Goal: Navigation & Orientation: Find specific page/section

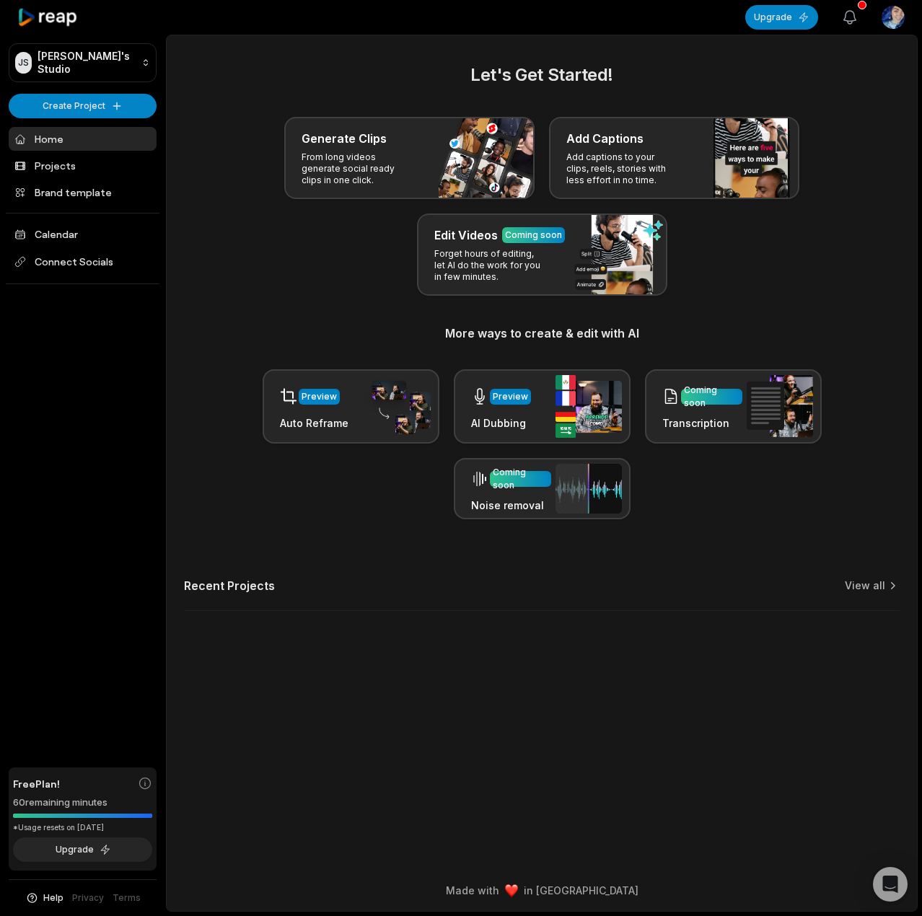
click at [850, 15] on icon "button" at bounding box center [849, 17] width 17 height 17
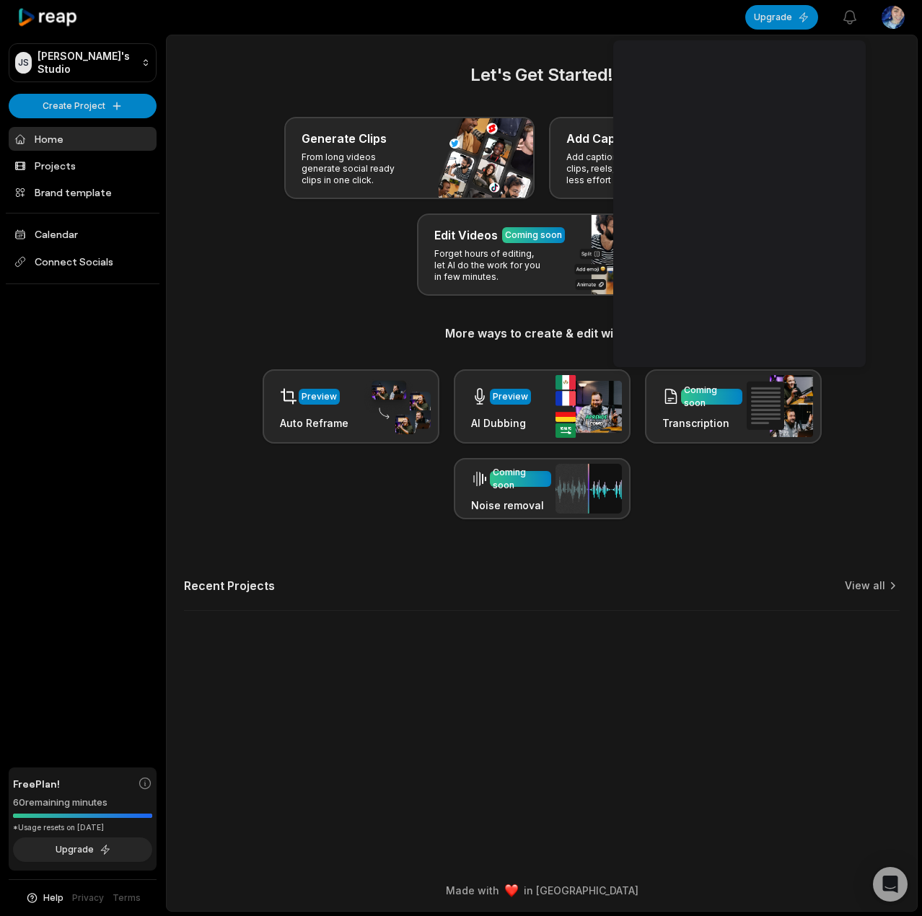
click at [887, 112] on div "Let's Get Started! Generate Clips From long videos generate social ready clips …" at bounding box center [542, 290] width 716 height 457
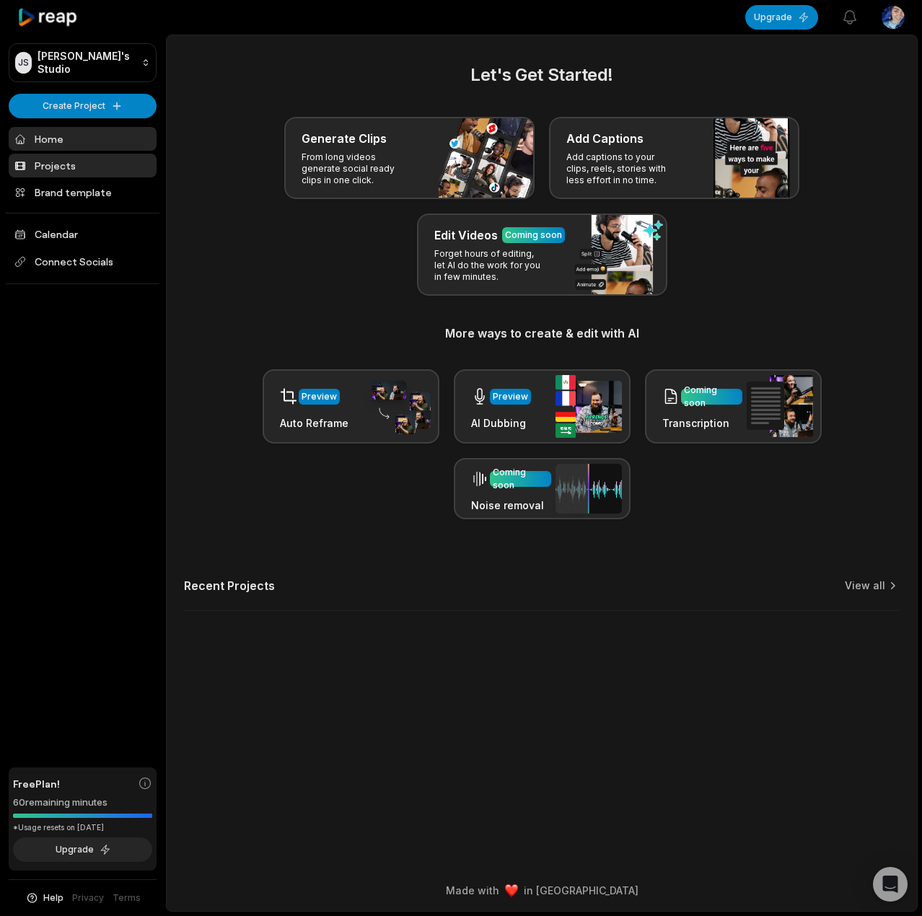
click at [84, 168] on link "Projects" at bounding box center [83, 166] width 148 height 24
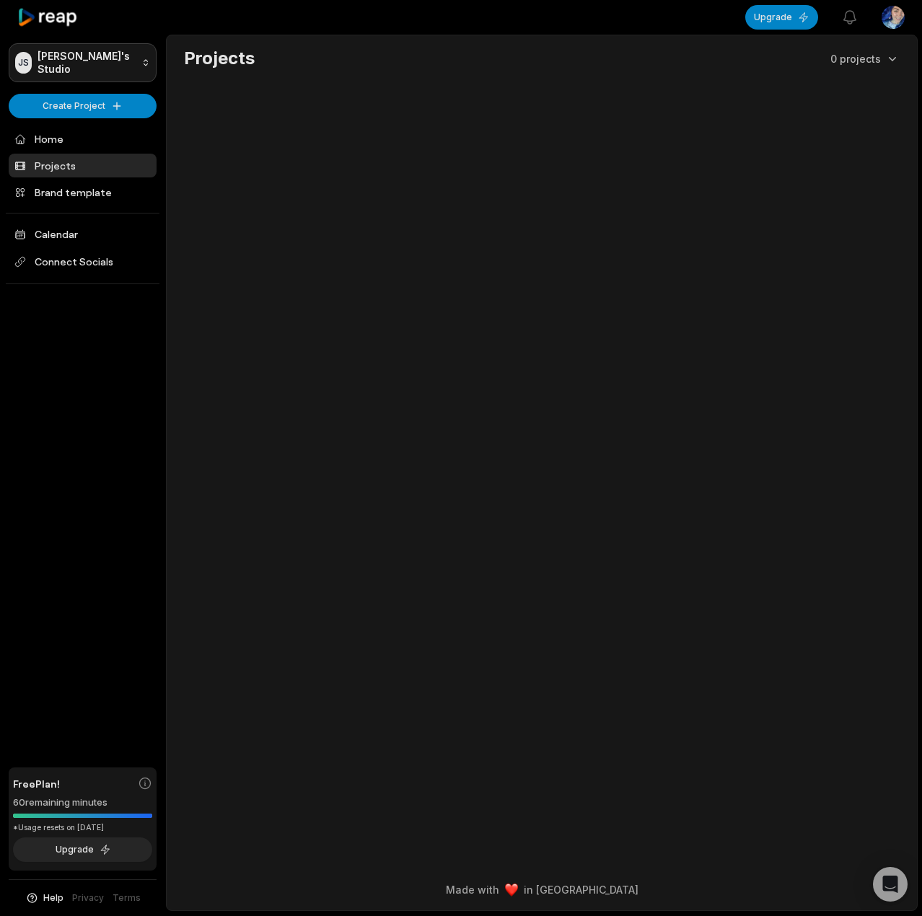
click at [79, 67] on html "JS [PERSON_NAME]'s Studio Create Project Home Projects Brand template Calendar …" at bounding box center [461, 458] width 922 height 916
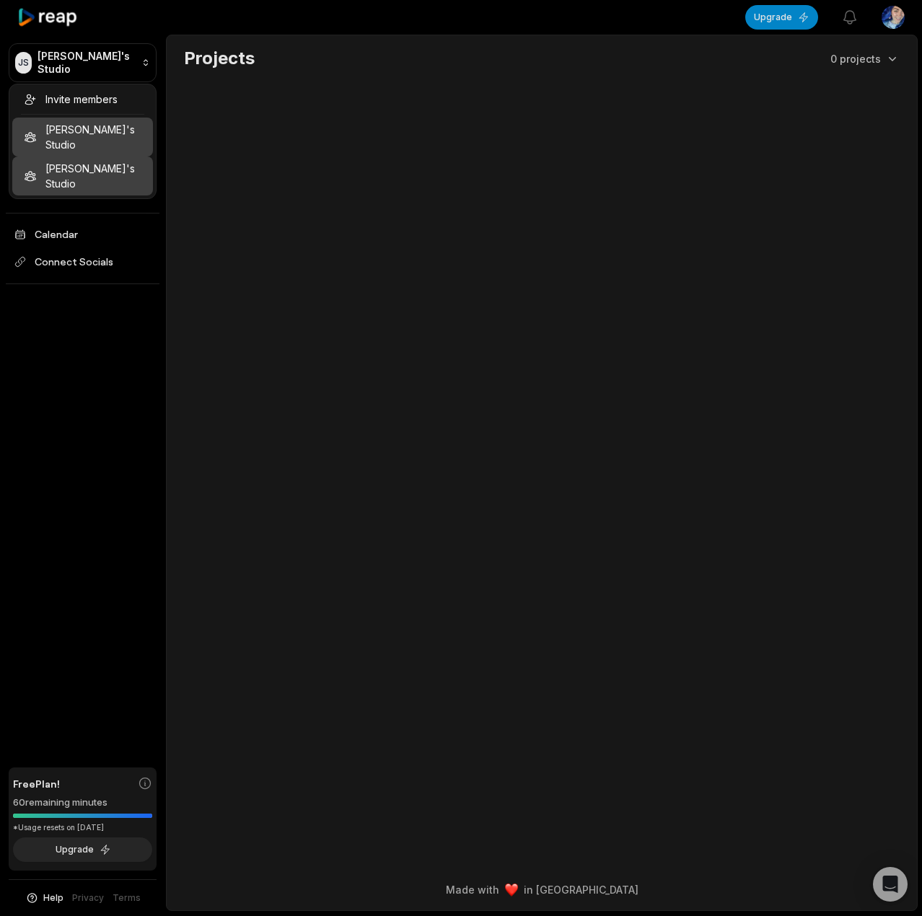
click at [70, 157] on div "[PERSON_NAME]'s Studio" at bounding box center [82, 176] width 141 height 39
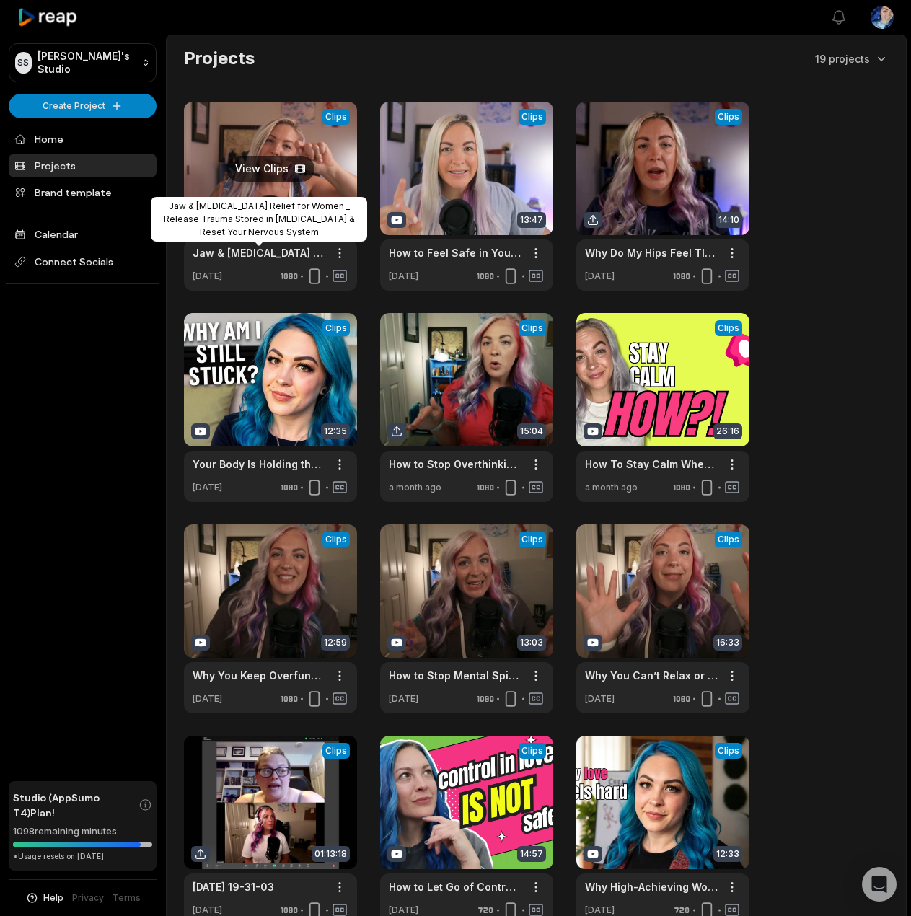
click at [260, 170] on link at bounding box center [270, 196] width 173 height 189
